Goal: Transaction & Acquisition: Purchase product/service

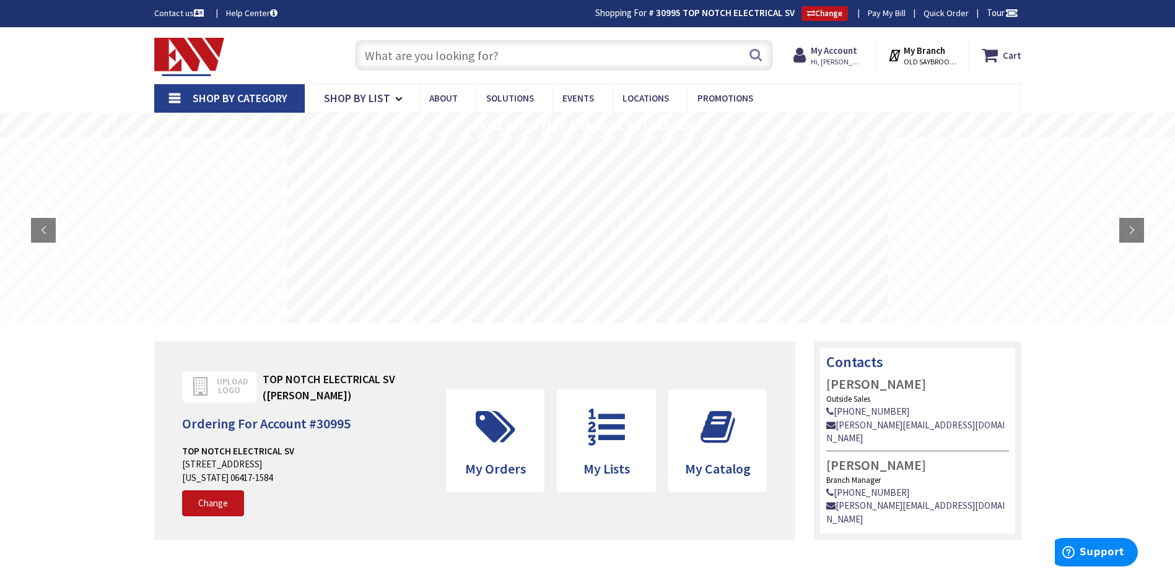
click at [393, 42] on input "text" at bounding box center [564, 55] width 418 height 31
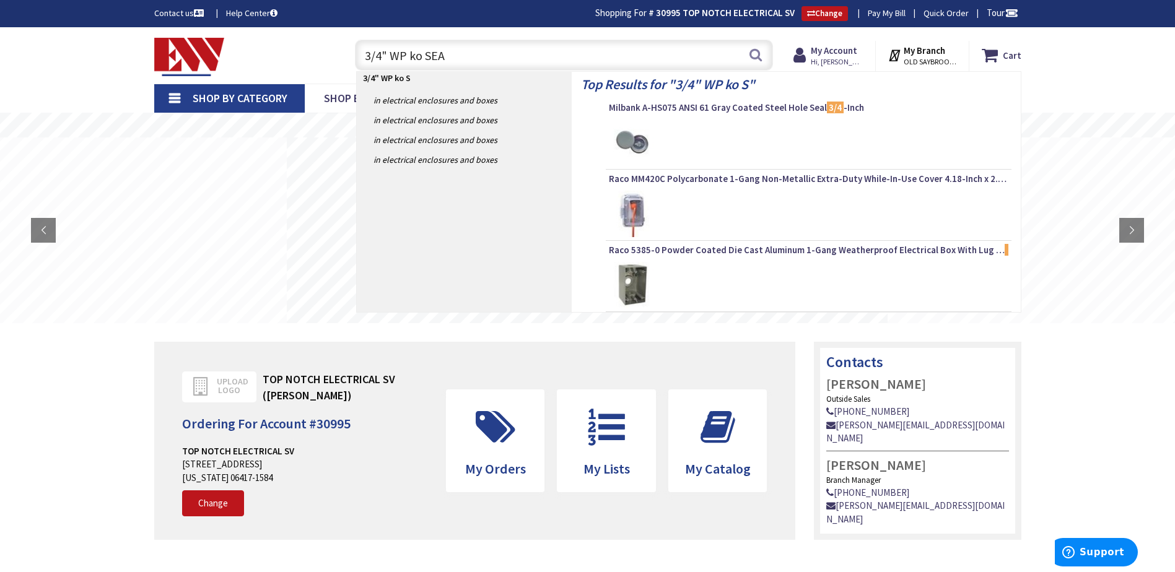
type input "3/4" WP ko SEAL"
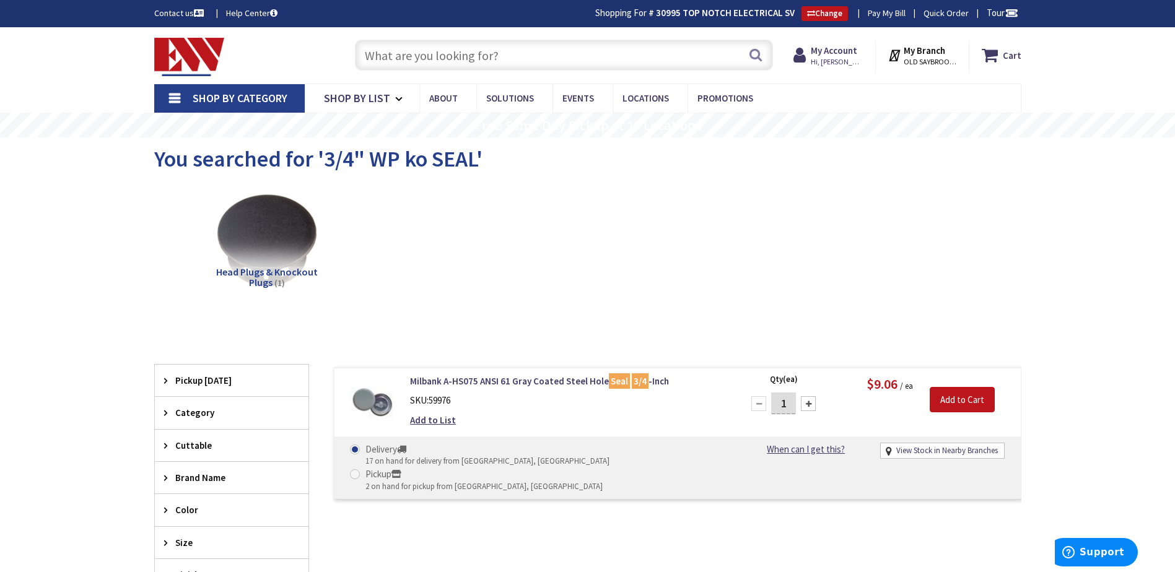
click at [409, 53] on input "text" at bounding box center [564, 55] width 418 height 31
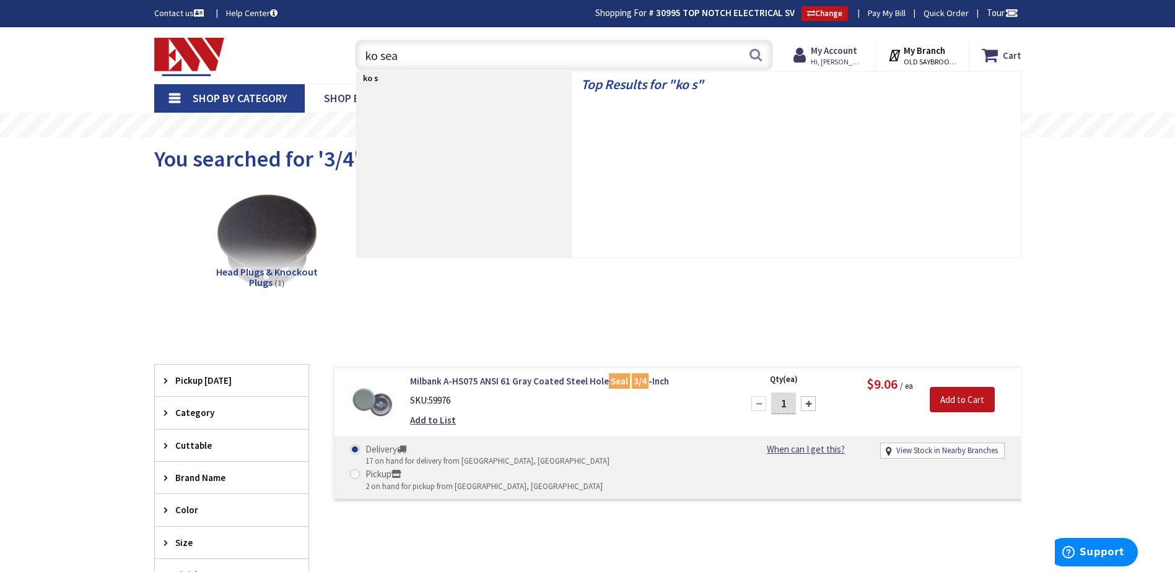
type input "ko seal"
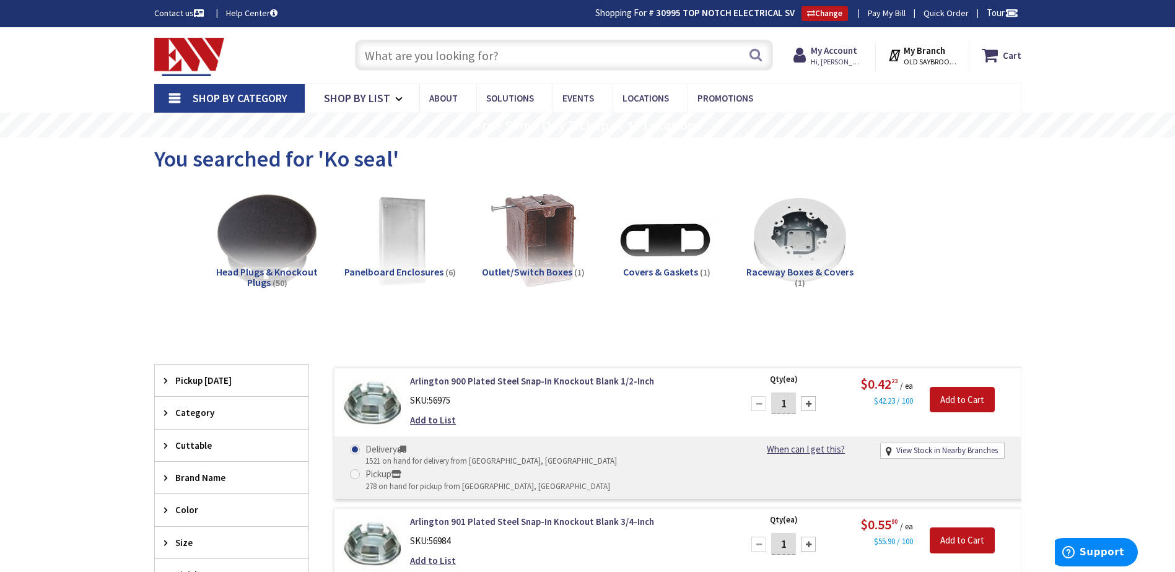
click at [436, 27] on div "Skip to Content Toggle Nav Search Cart My Cart Close" at bounding box center [587, 55] width 929 height 56
click at [429, 51] on input "text" at bounding box center [564, 55] width 418 height 31
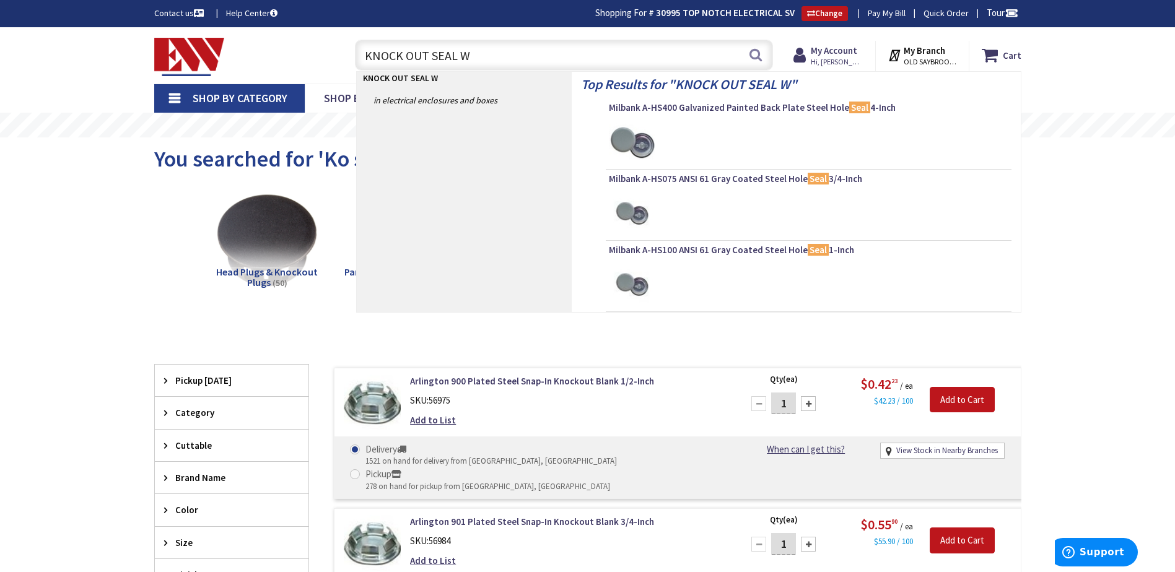
type input "KNOCK OUT SEAL Wp"
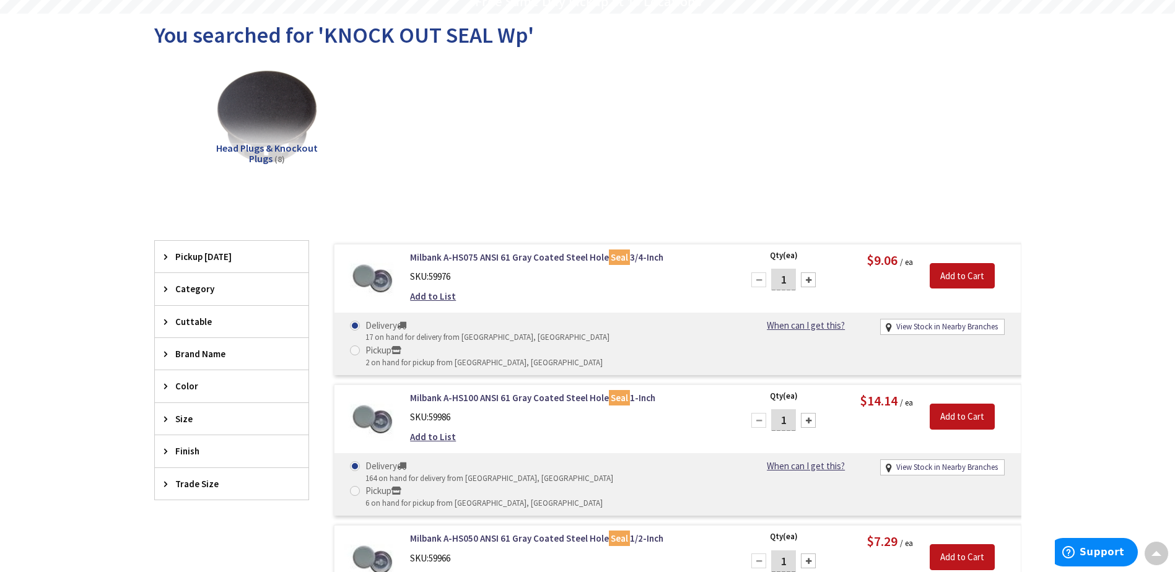
scroll to position [126, 0]
